Goal: Find specific page/section: Find specific page/section

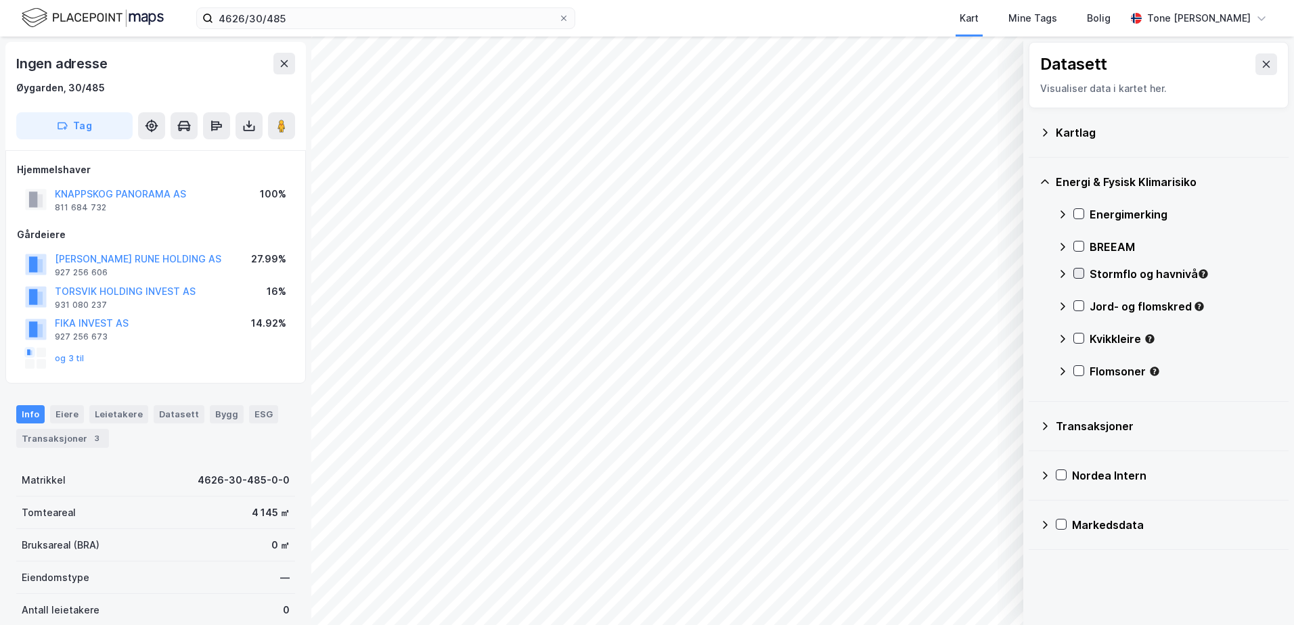
click at [1082, 270] on icon at bounding box center [1078, 273] width 9 height 9
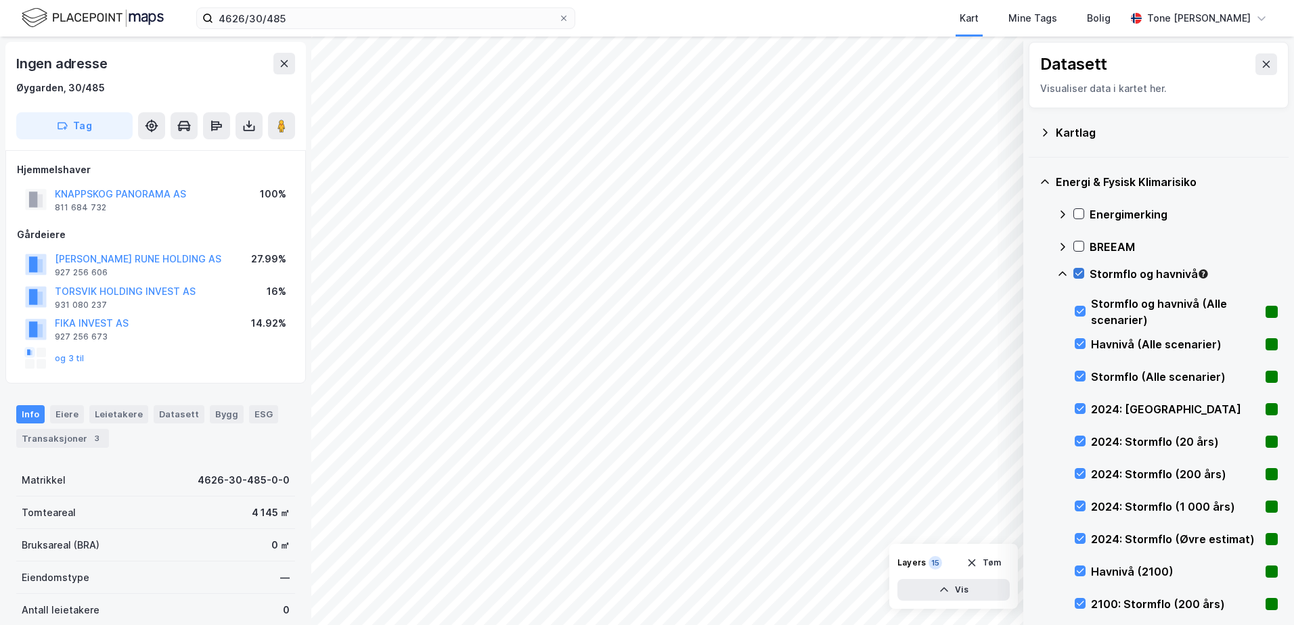
click at [1082, 272] on icon at bounding box center [1078, 273] width 7 height 5
click at [1059, 275] on icon at bounding box center [1063, 273] width 8 height 5
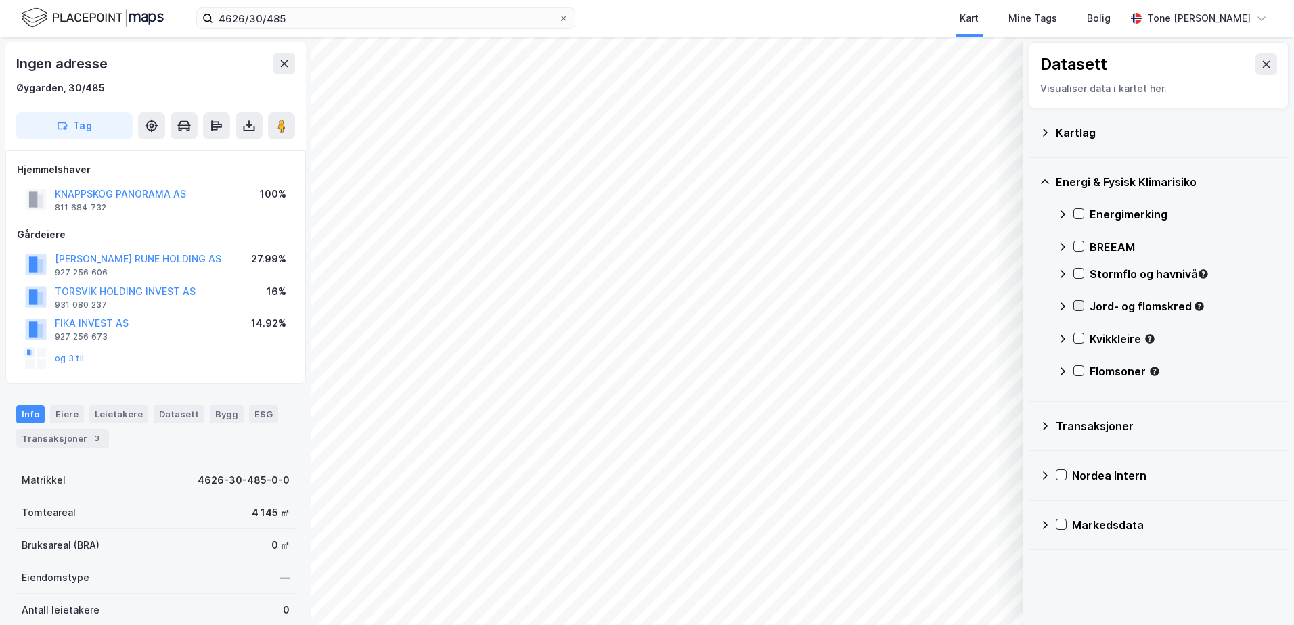
click at [1077, 303] on icon at bounding box center [1078, 305] width 9 height 9
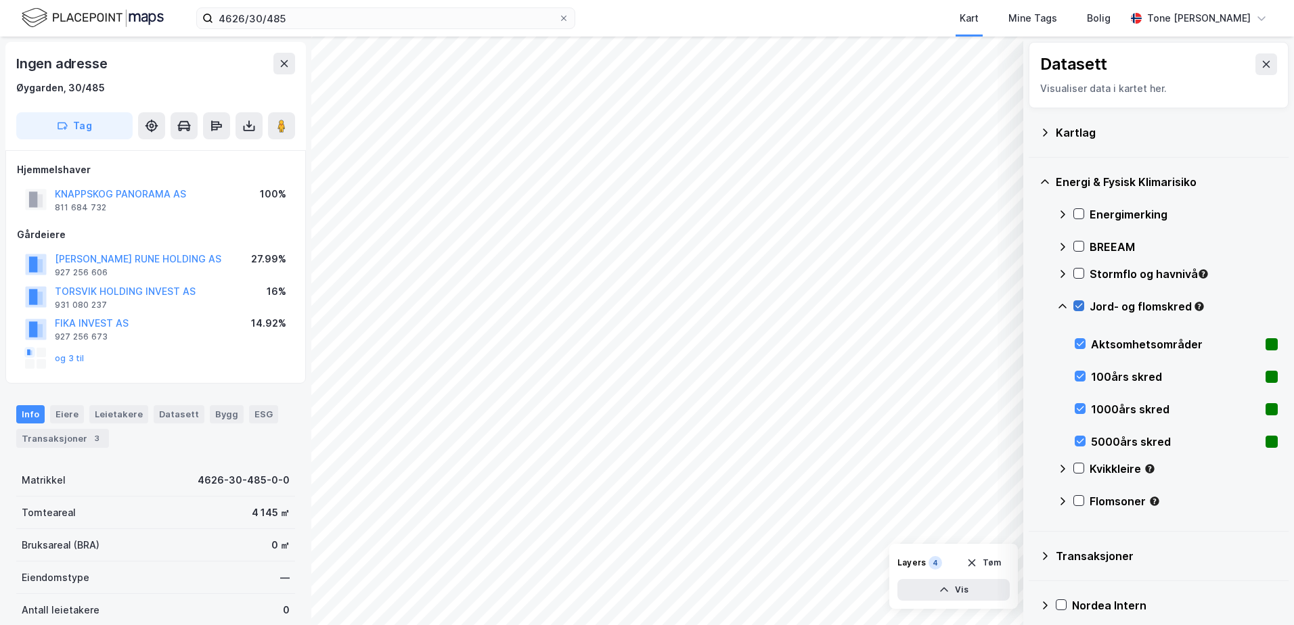
click at [1077, 303] on icon at bounding box center [1078, 305] width 9 height 9
click at [1069, 306] on div "Jord- og flomskred" at bounding box center [1167, 312] width 221 height 32
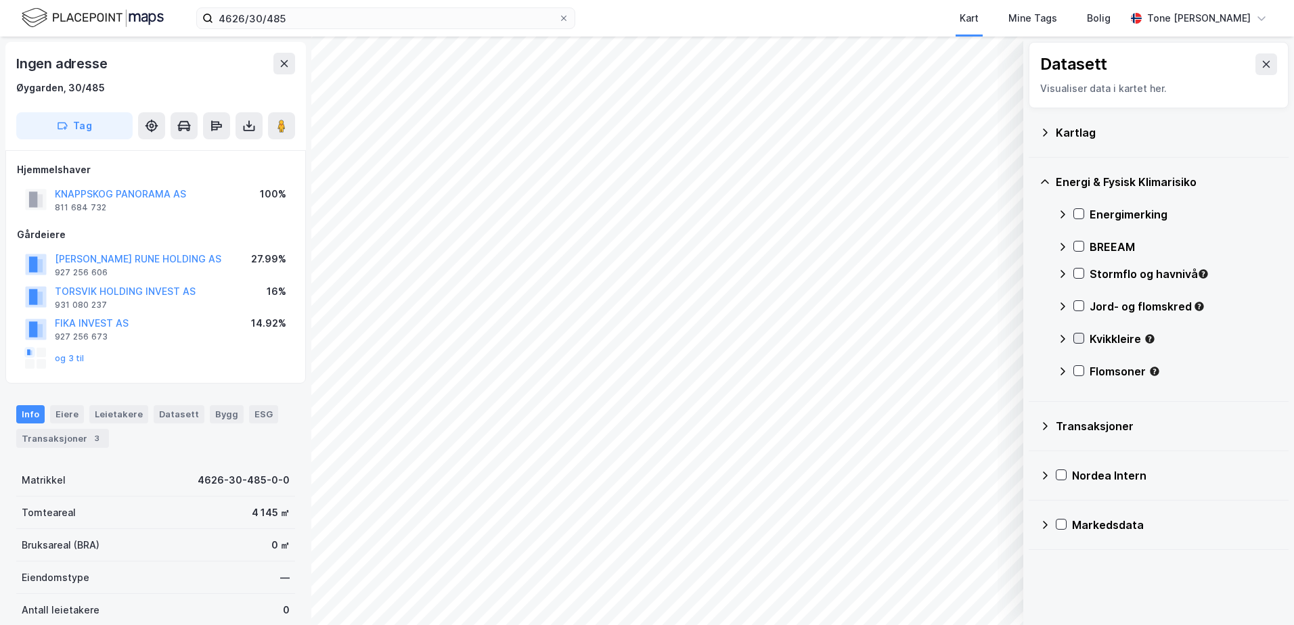
click at [1080, 336] on icon at bounding box center [1078, 338] width 9 height 9
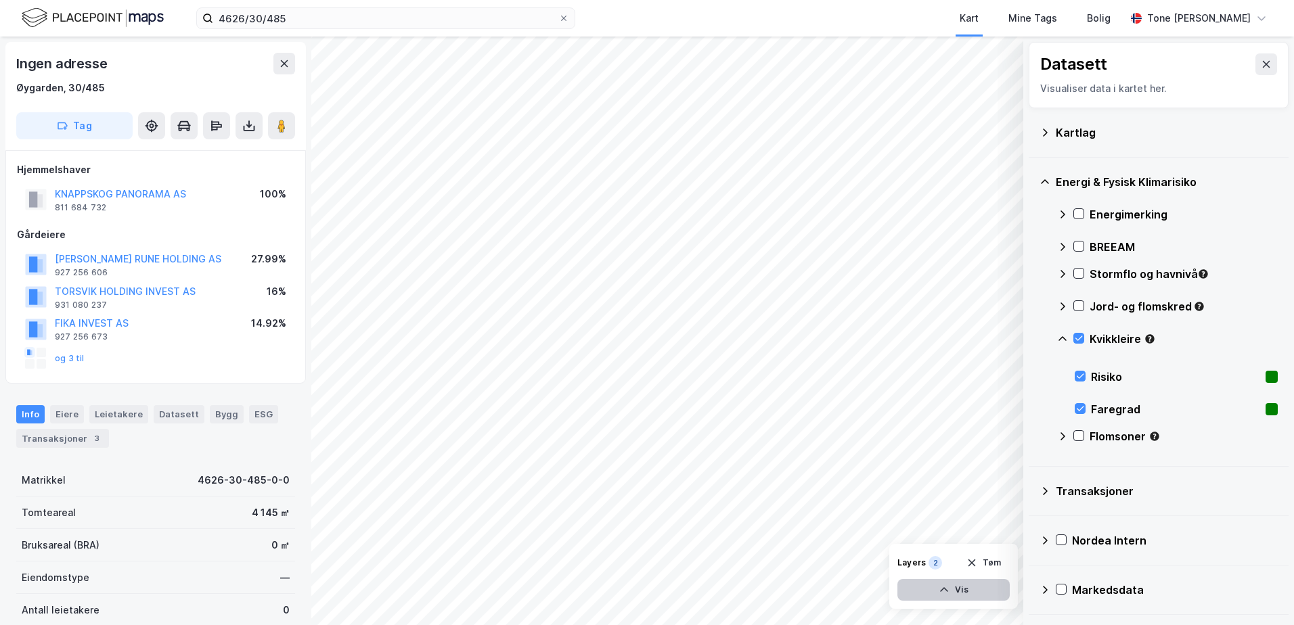
click at [992, 588] on button "Vis" at bounding box center [953, 590] width 112 height 22
click at [993, 558] on icon at bounding box center [996, 560] width 11 height 11
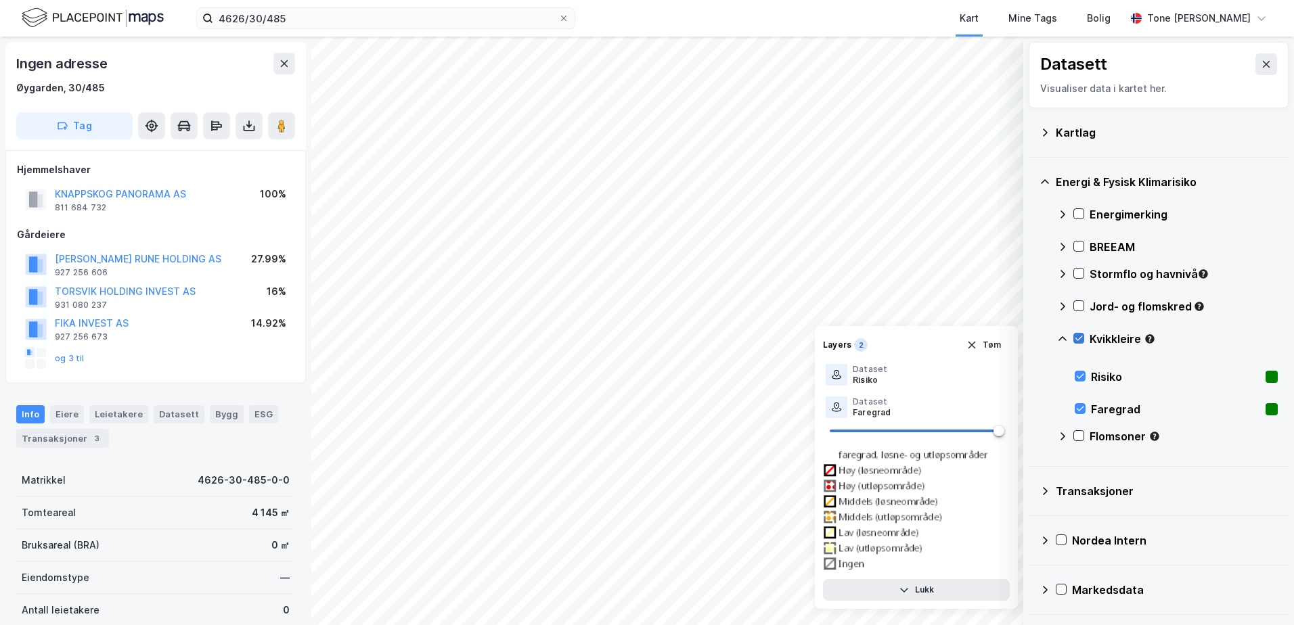
click at [1077, 334] on icon at bounding box center [1078, 338] width 9 height 9
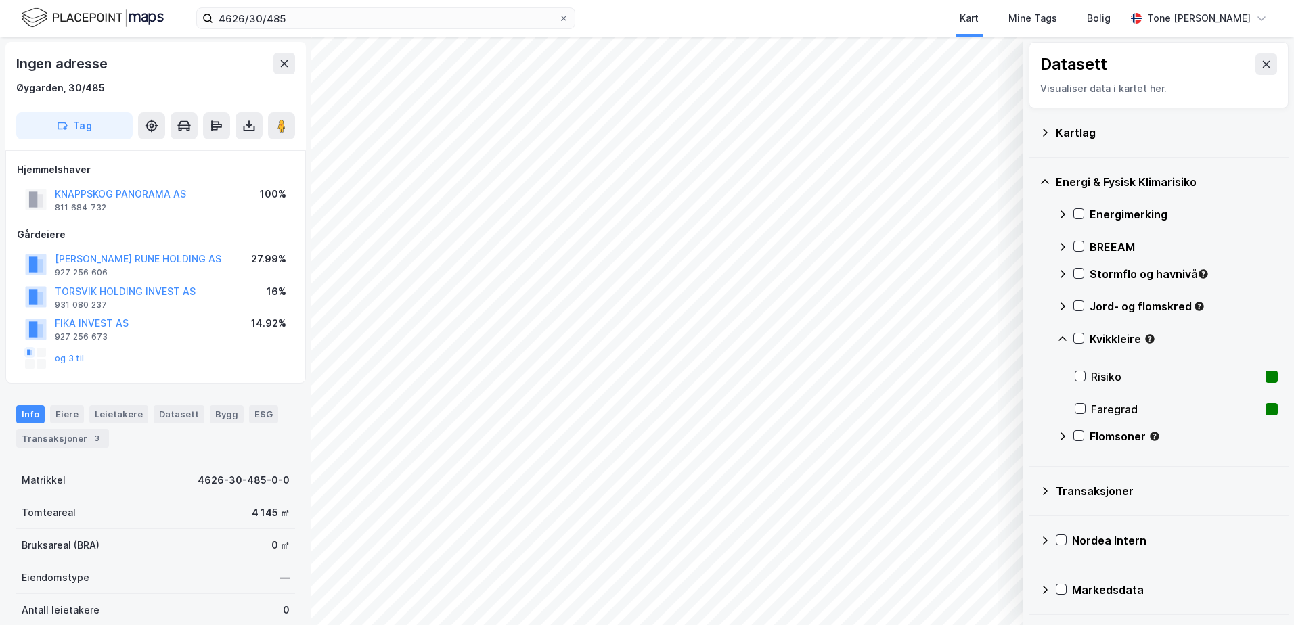
click at [1062, 338] on icon at bounding box center [1063, 338] width 8 height 5
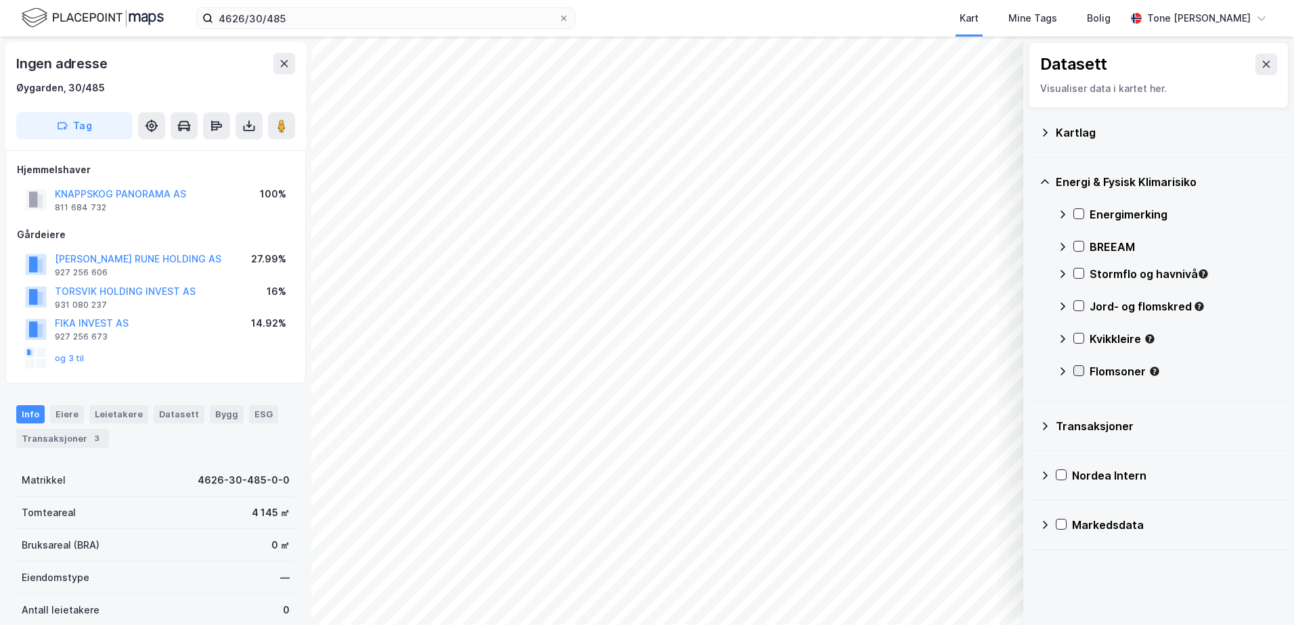
click at [1077, 371] on icon at bounding box center [1078, 370] width 9 height 9
